Goal: Information Seeking & Learning: Learn about a topic

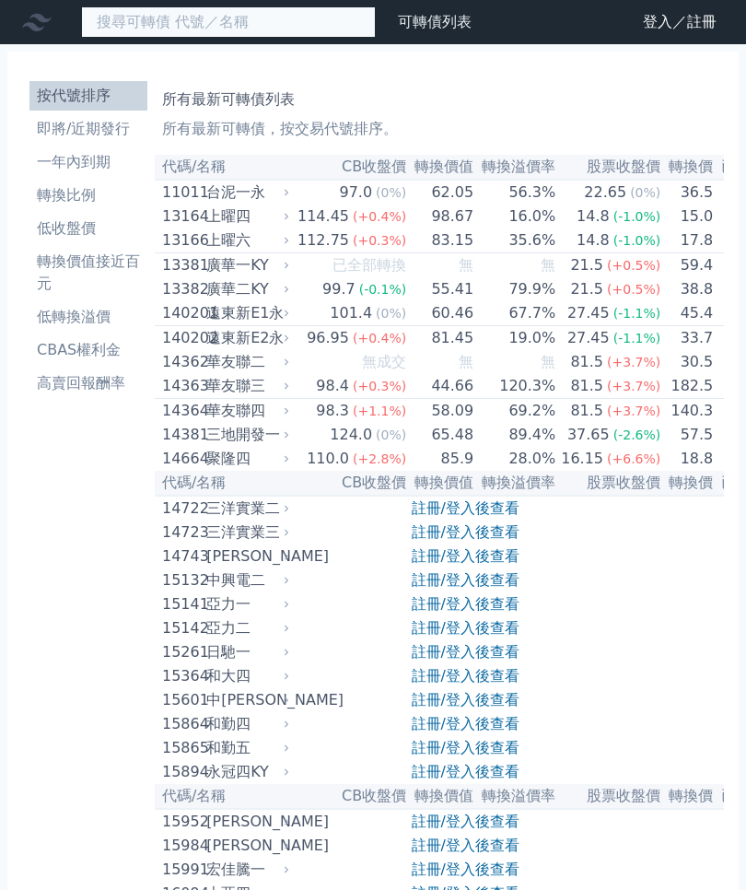
click at [258, 28] on input at bounding box center [228, 21] width 295 height 31
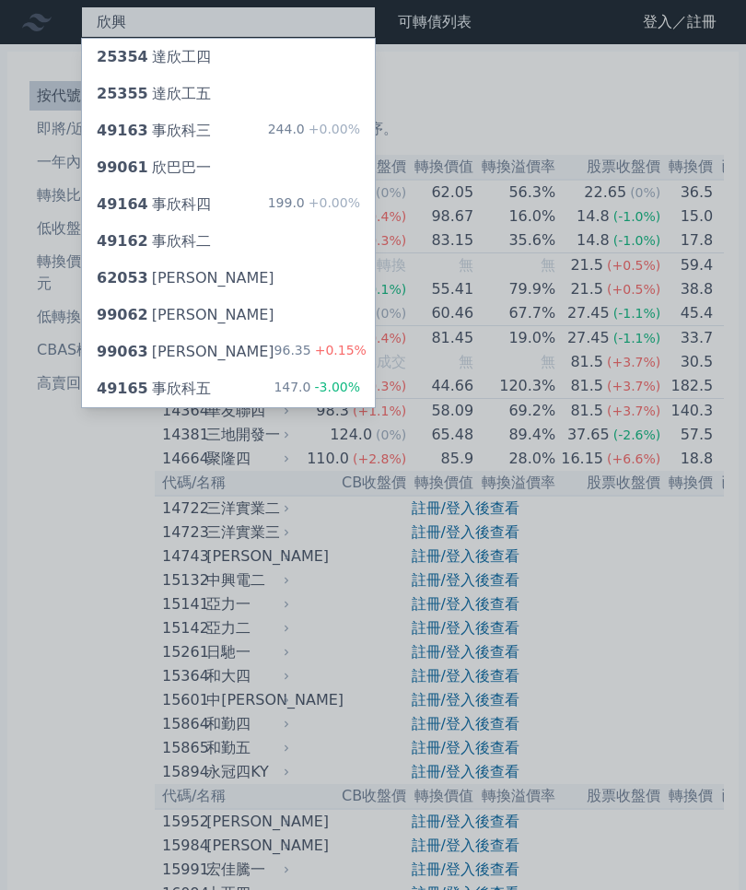
type input "欣興"
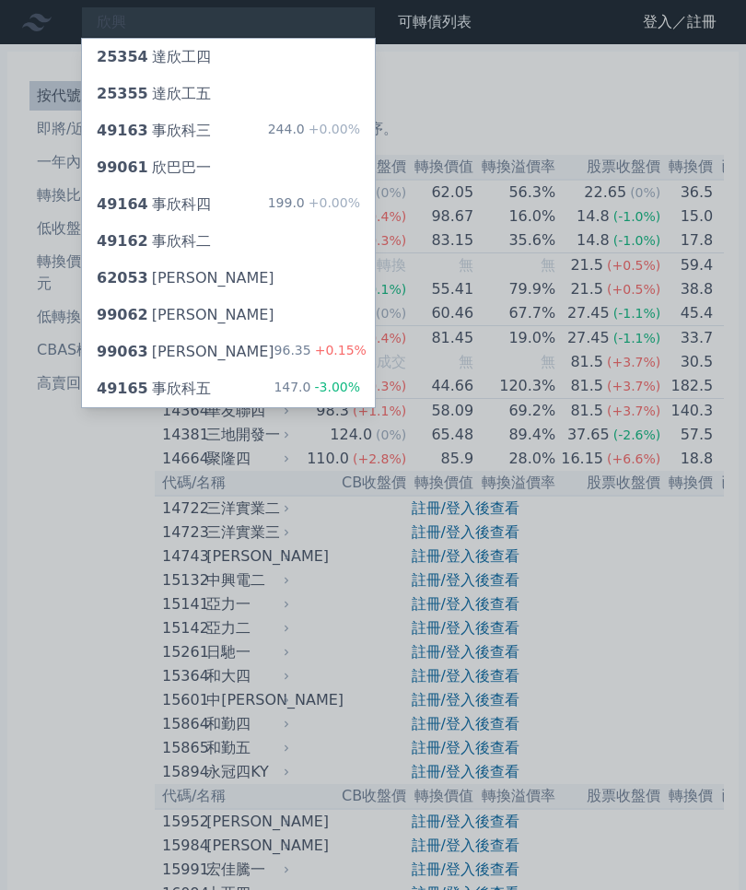
click at [41, 470] on div at bounding box center [373, 445] width 746 height 890
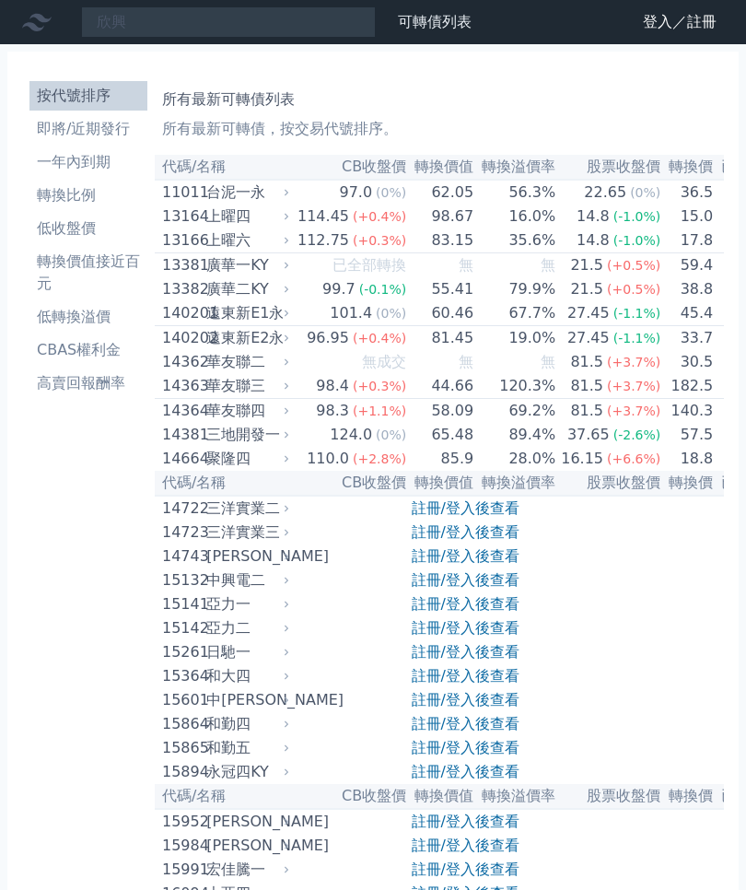
click at [50, 133] on li "即將/近期發行" at bounding box center [88, 129] width 118 height 22
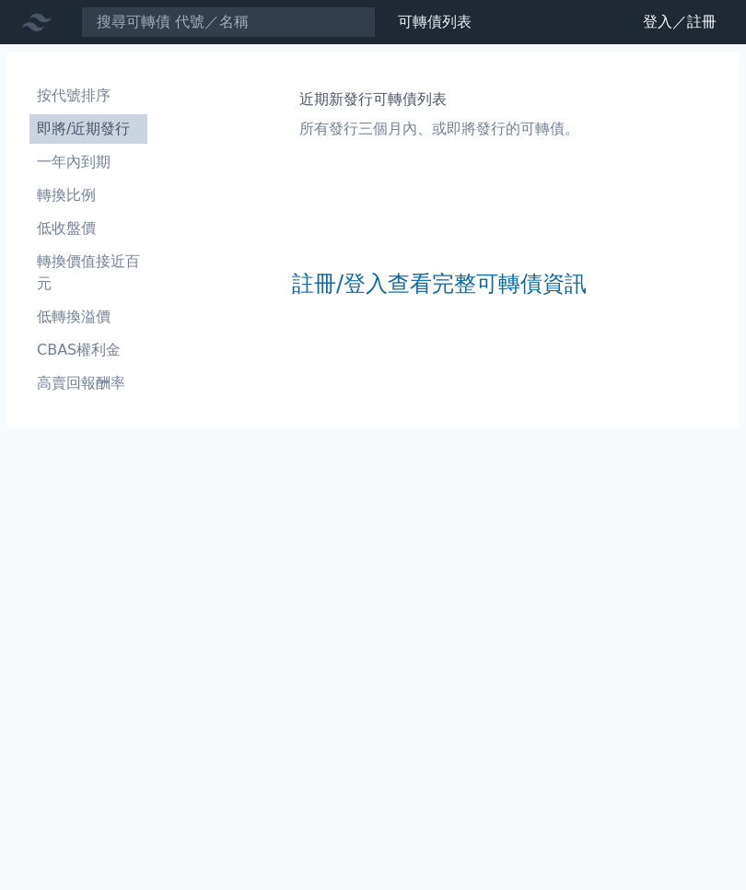
click at [525, 269] on link "註冊/登入查看完整可轉債資訊" at bounding box center [439, 283] width 295 height 29
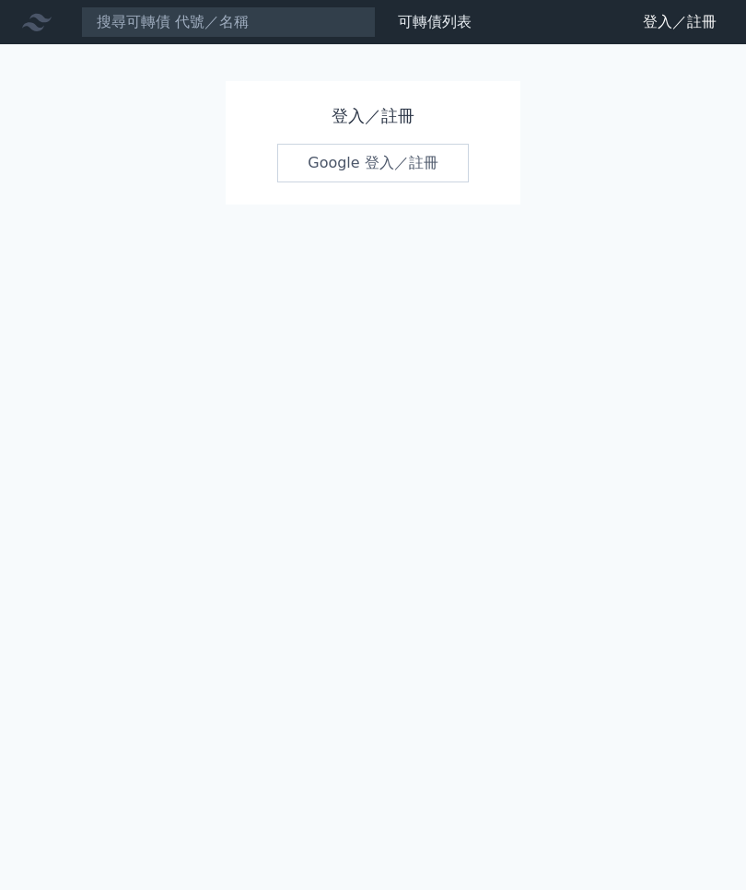
click at [414, 157] on link "Google 登入／註冊" at bounding box center [373, 163] width 192 height 39
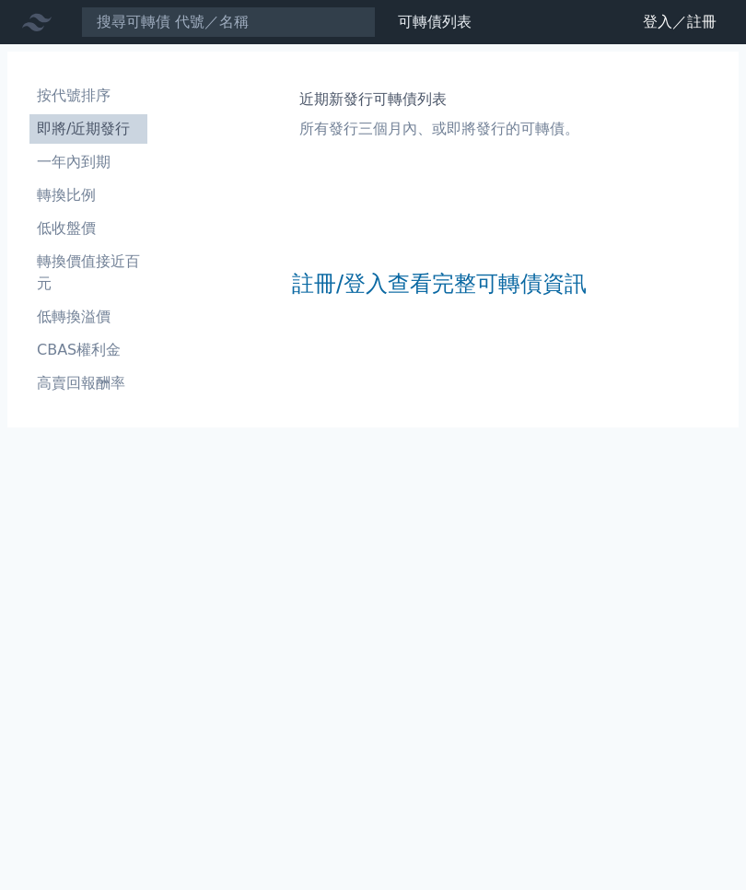
click at [103, 82] on link "按代號排序" at bounding box center [88, 95] width 118 height 29
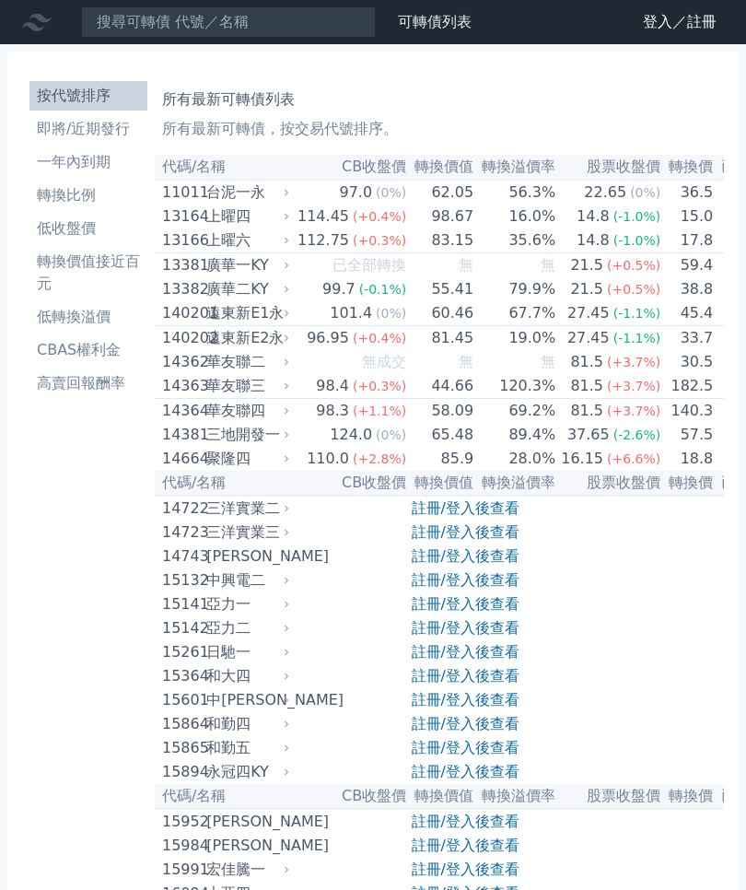
click at [99, 82] on link "按代號排序" at bounding box center [88, 95] width 118 height 29
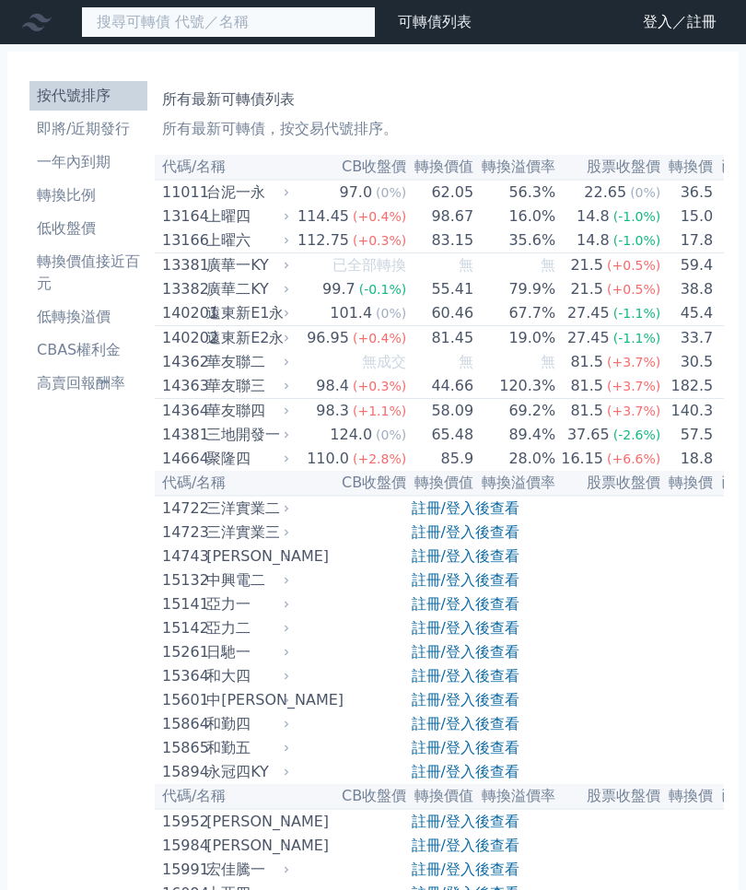
click at [267, 33] on input at bounding box center [228, 21] width 295 height 31
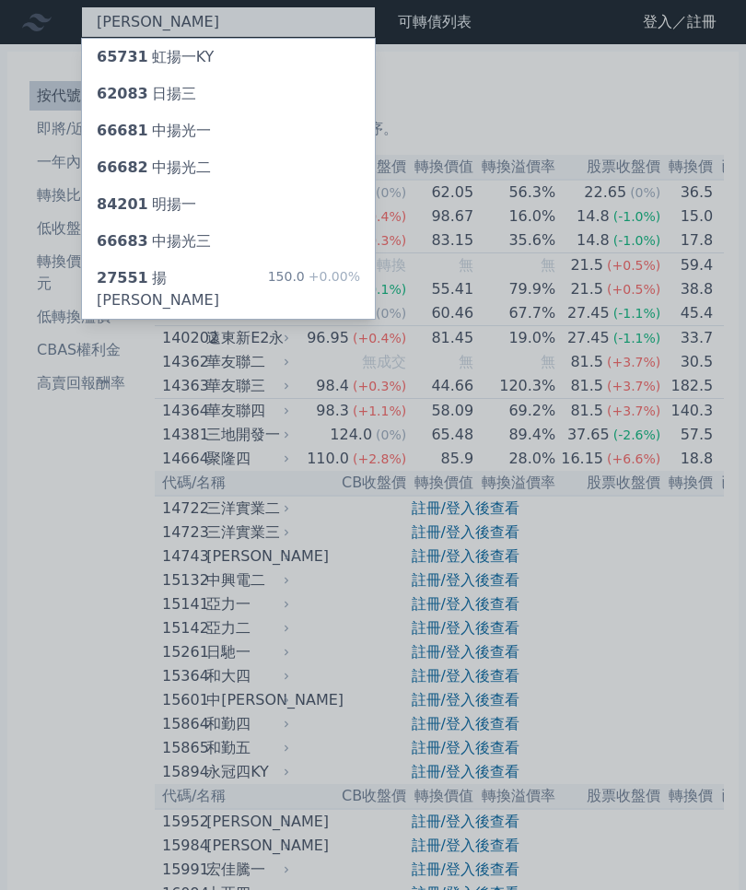
type input "[PERSON_NAME]"
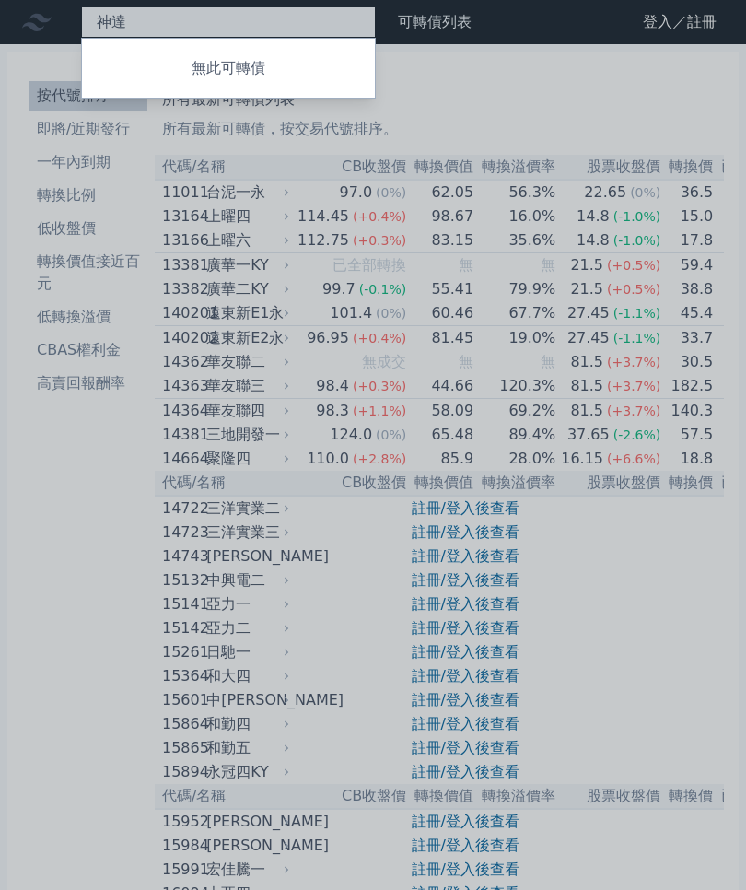
type input "[DEMOGRAPHIC_DATA]"
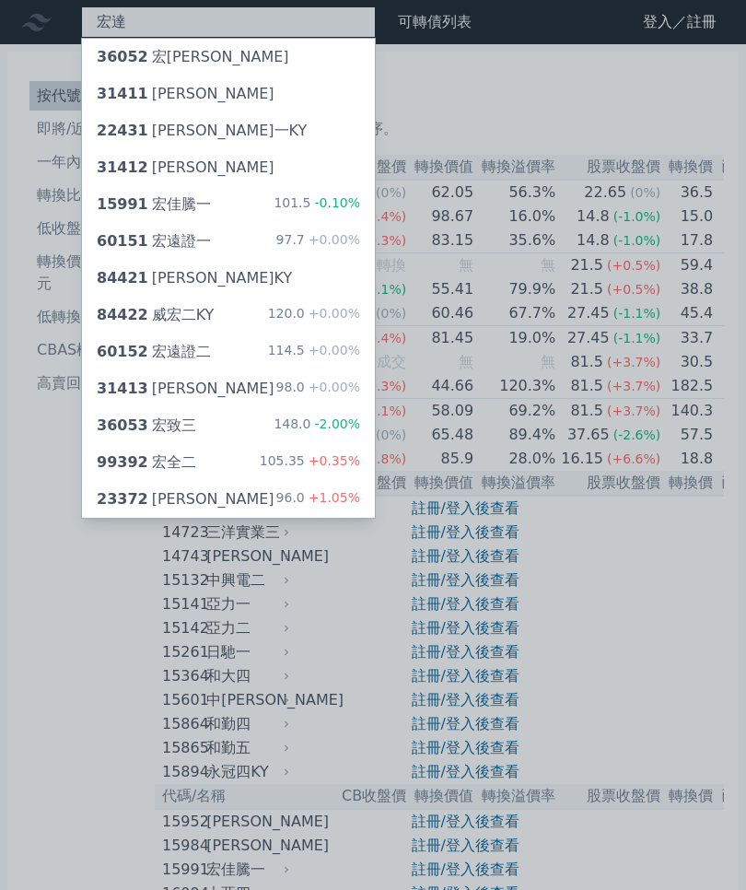
type input "宏"
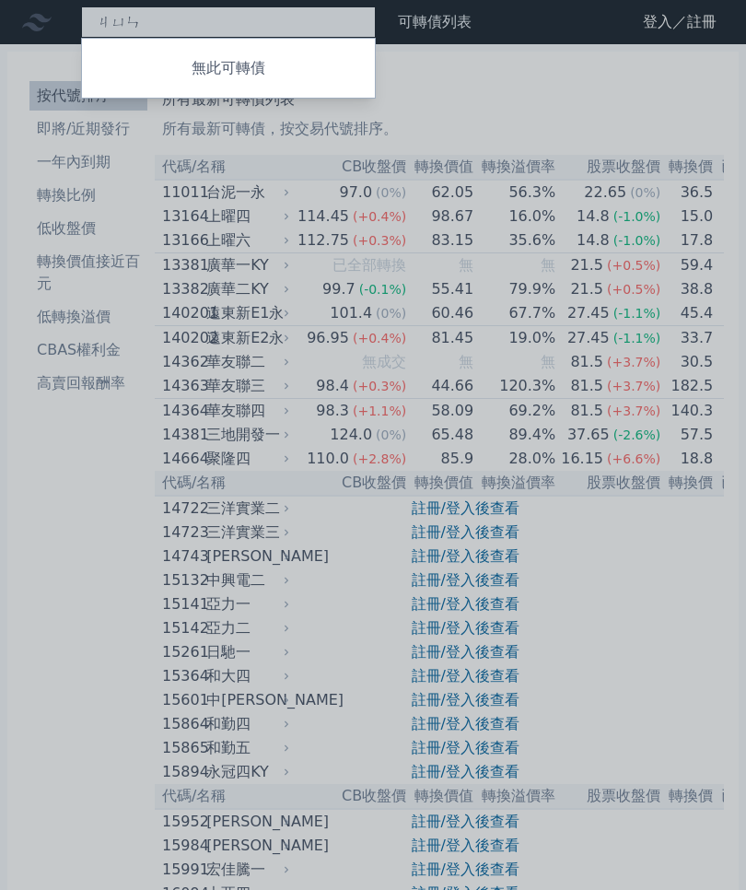
type input "均"
type input "鈞"
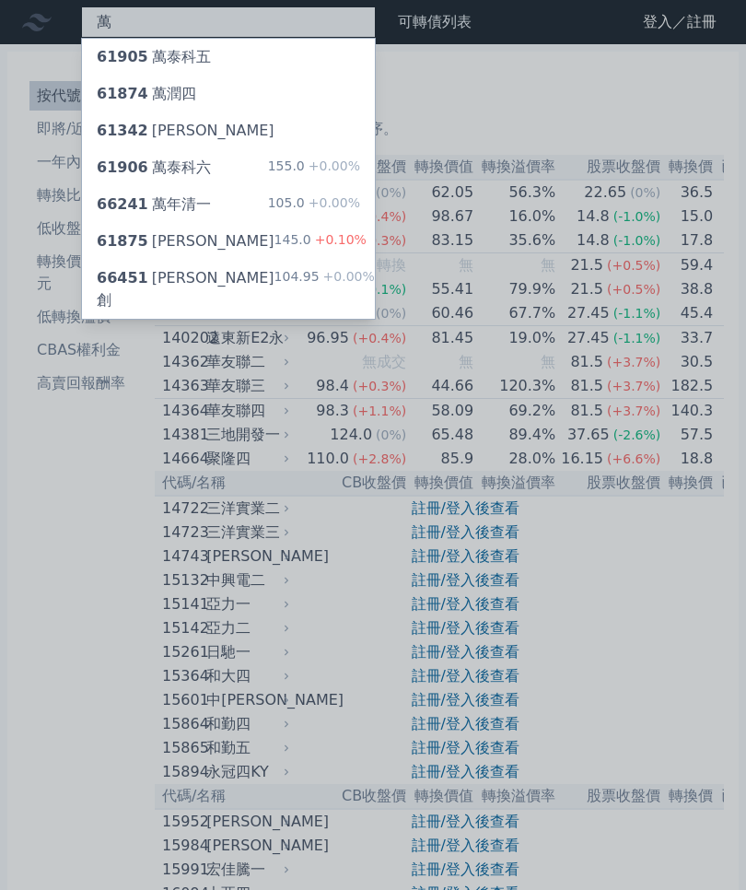
type input "萬"
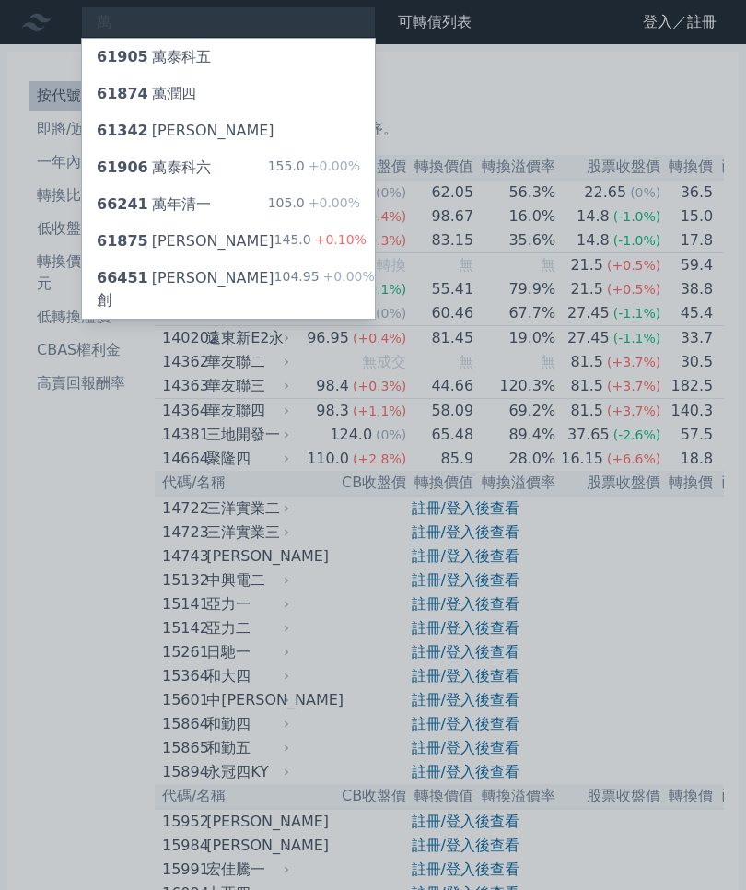
click at [237, 61] on div "61905 萬泰科五" at bounding box center [228, 57] width 293 height 37
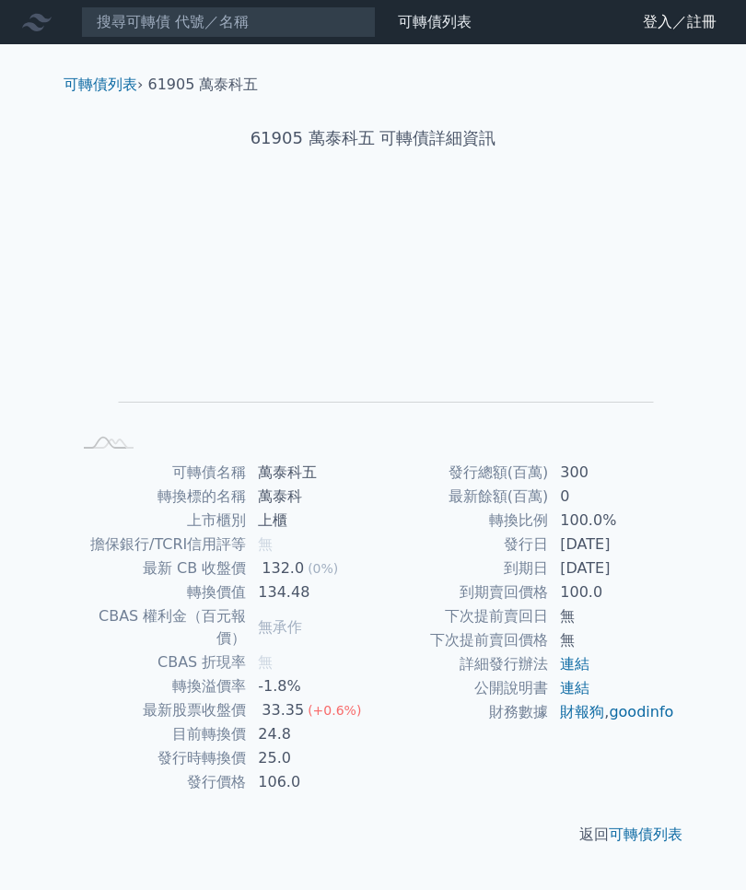
click at [284, 3] on nav "可轉債列表 財務數據 可轉債列表 財務數據 登入／註冊 登入／註冊" at bounding box center [373, 22] width 746 height 44
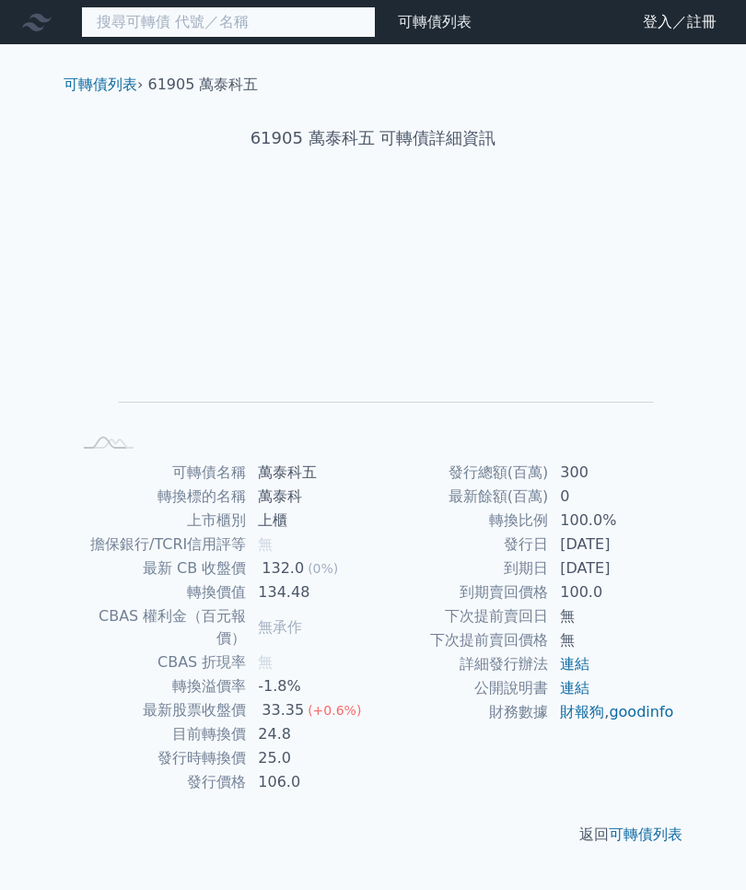
click at [274, 28] on input at bounding box center [228, 21] width 295 height 31
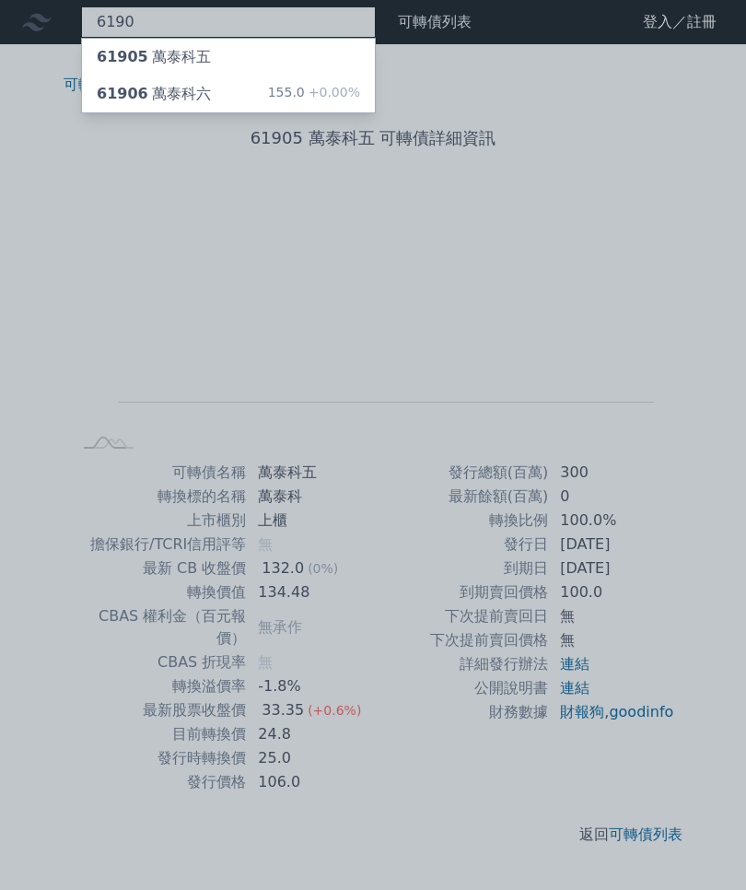
type input "6190"
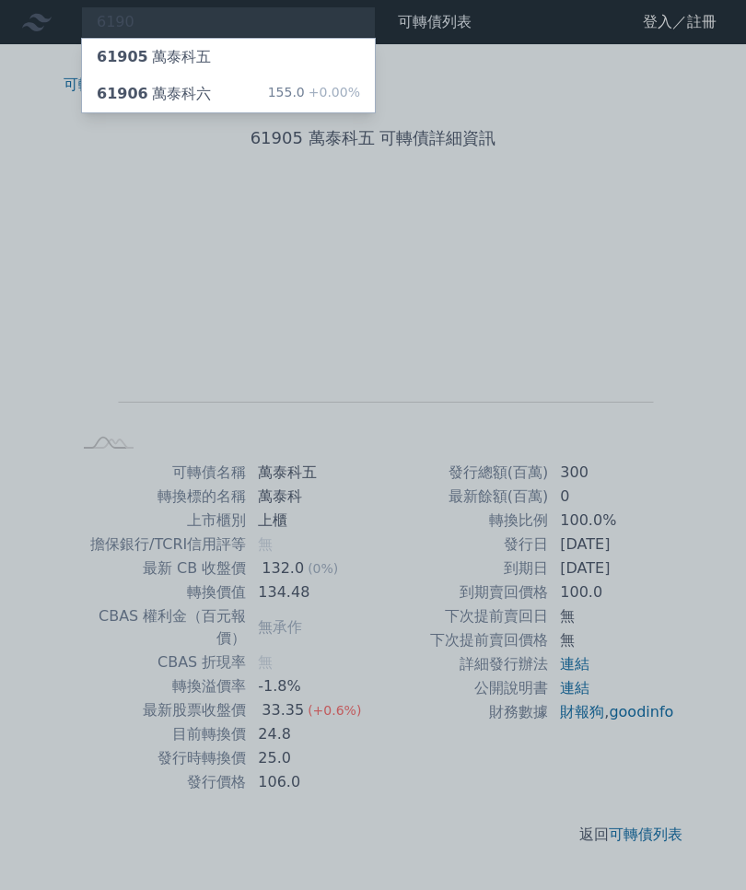
click at [329, 96] on span "+0.00%" at bounding box center [332, 92] width 55 height 15
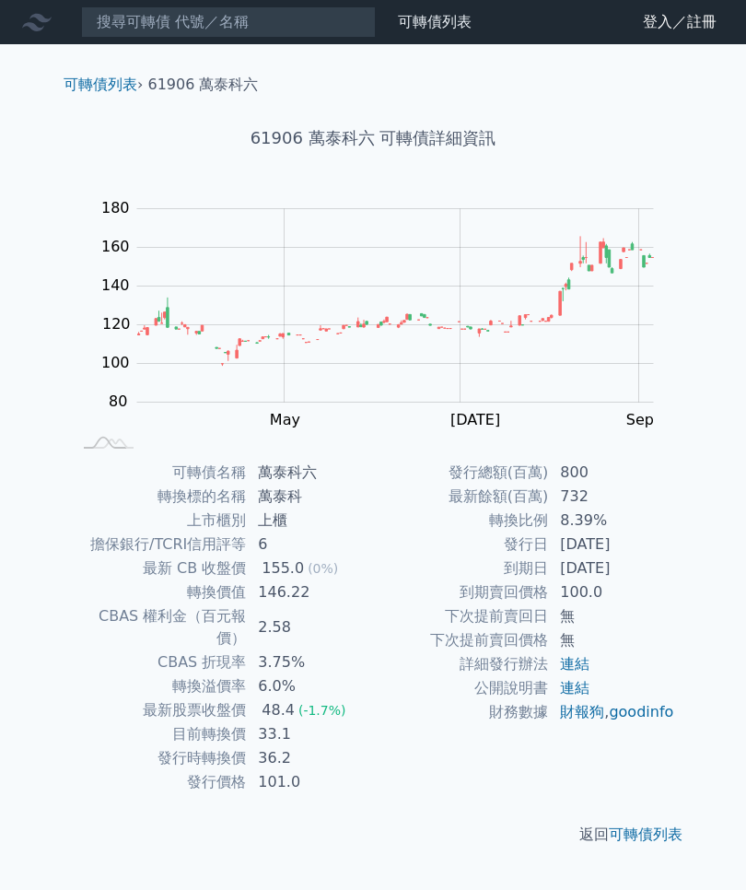
click at [575, 593] on td "100.0" at bounding box center [612, 592] width 126 height 24
